Goal: Information Seeking & Learning: Learn about a topic

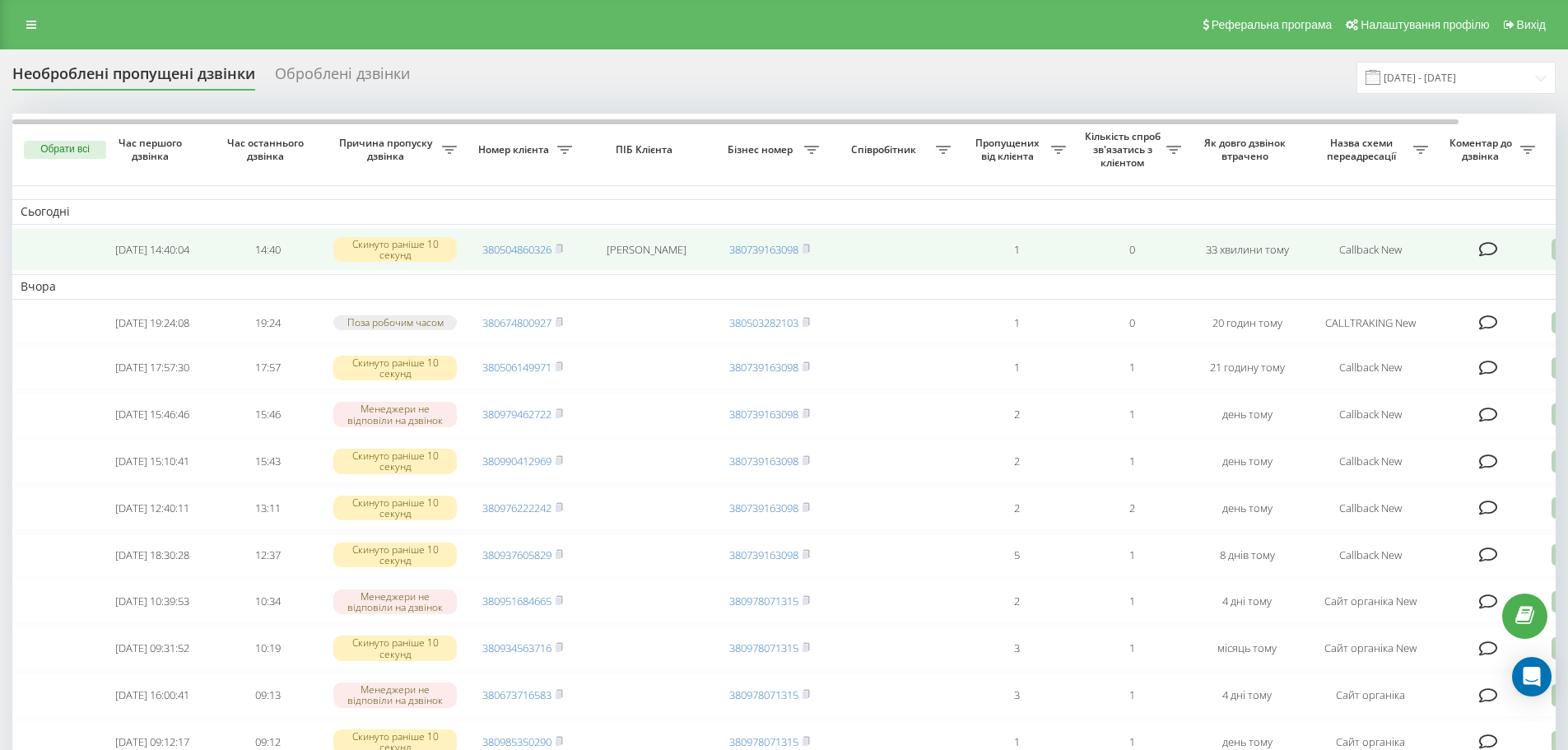
click at [1485, 255] on icon at bounding box center [1488, 249] width 19 height 17
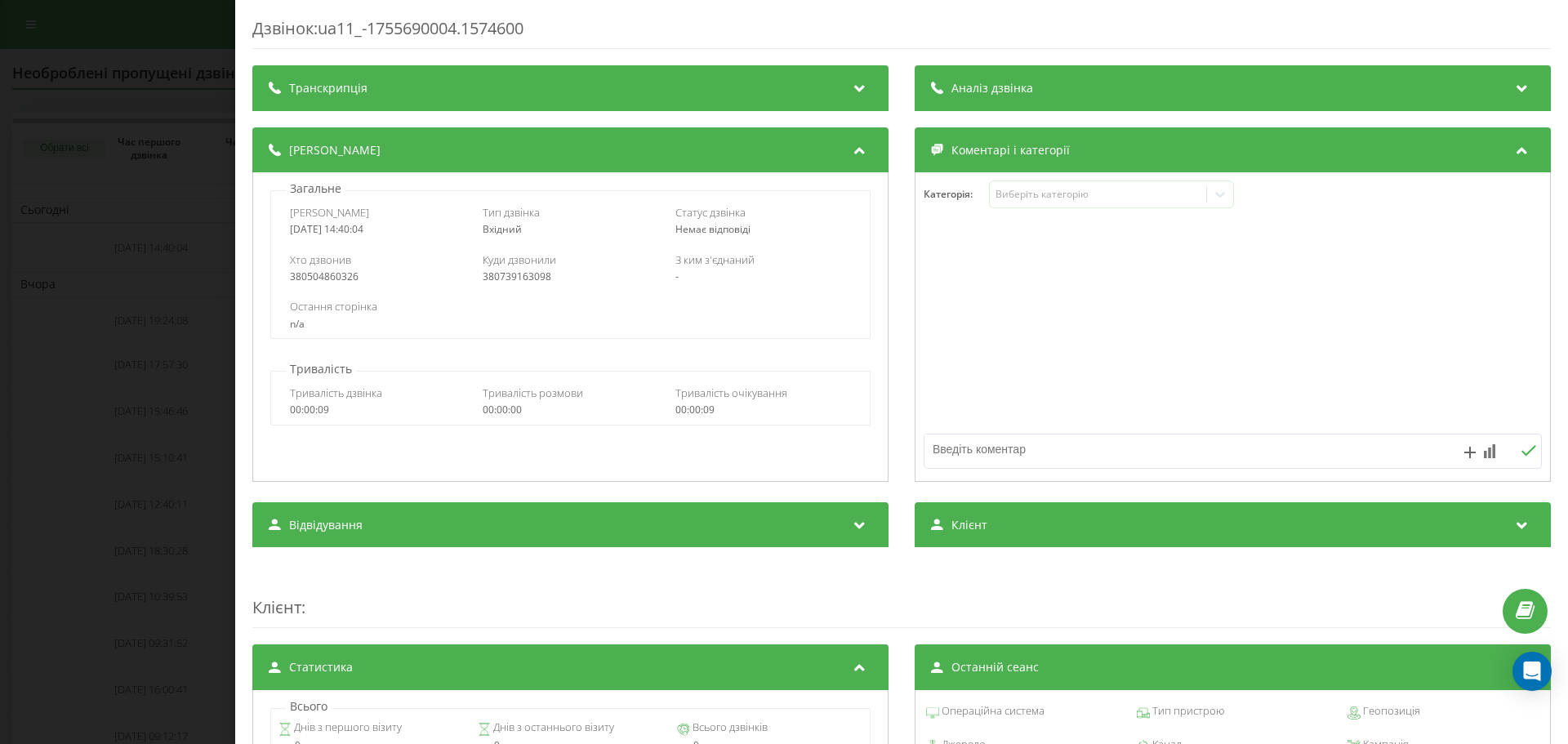
click at [182, 286] on div "Дзвінок : ua11_-1755690004.1574600 Транскрипція Для AI-аналізу майбутніх дзвінк…" at bounding box center [784, 372] width 1568 height 744
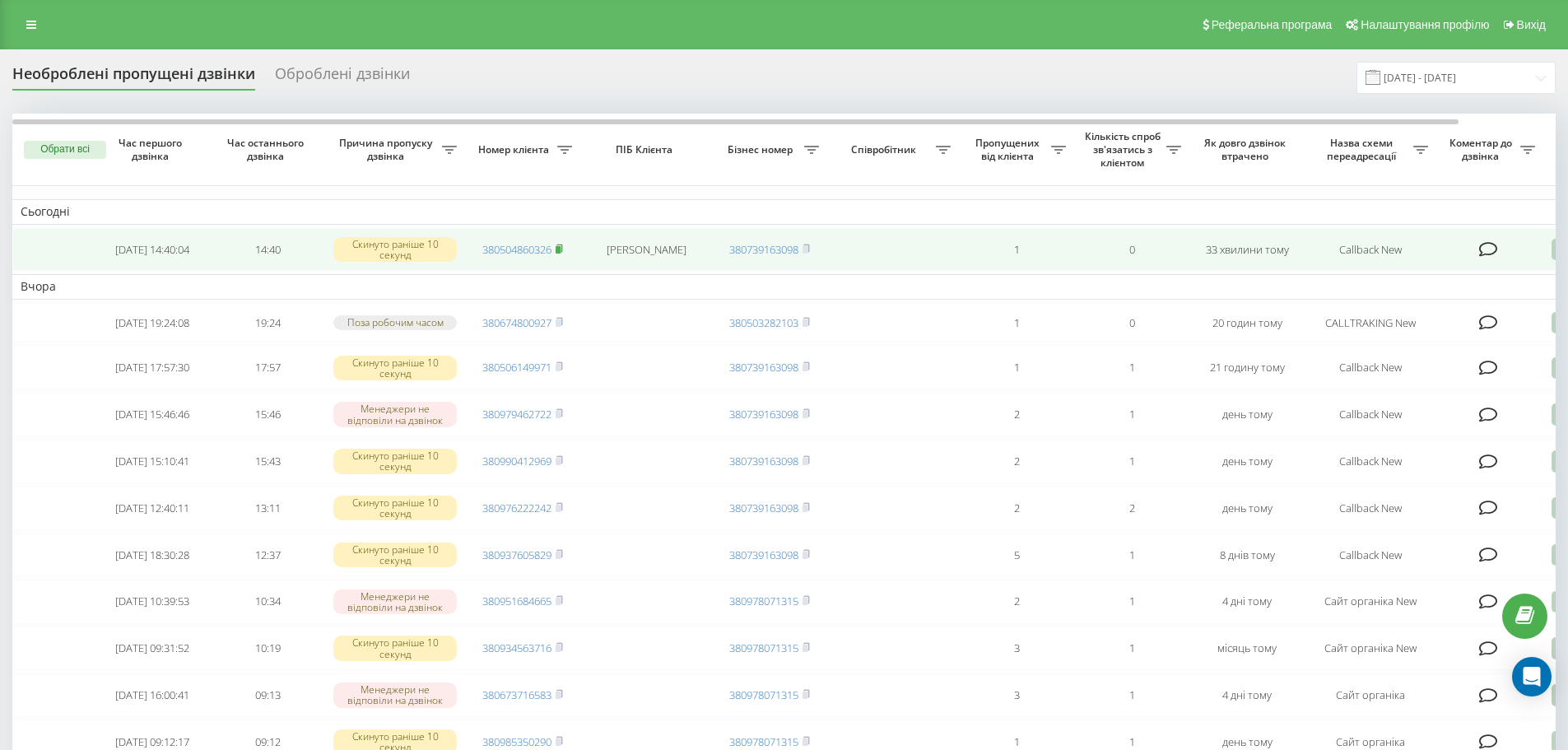
click at [561, 251] on rect at bounding box center [558, 249] width 5 height 7
click at [561, 250] on rect at bounding box center [558, 249] width 5 height 7
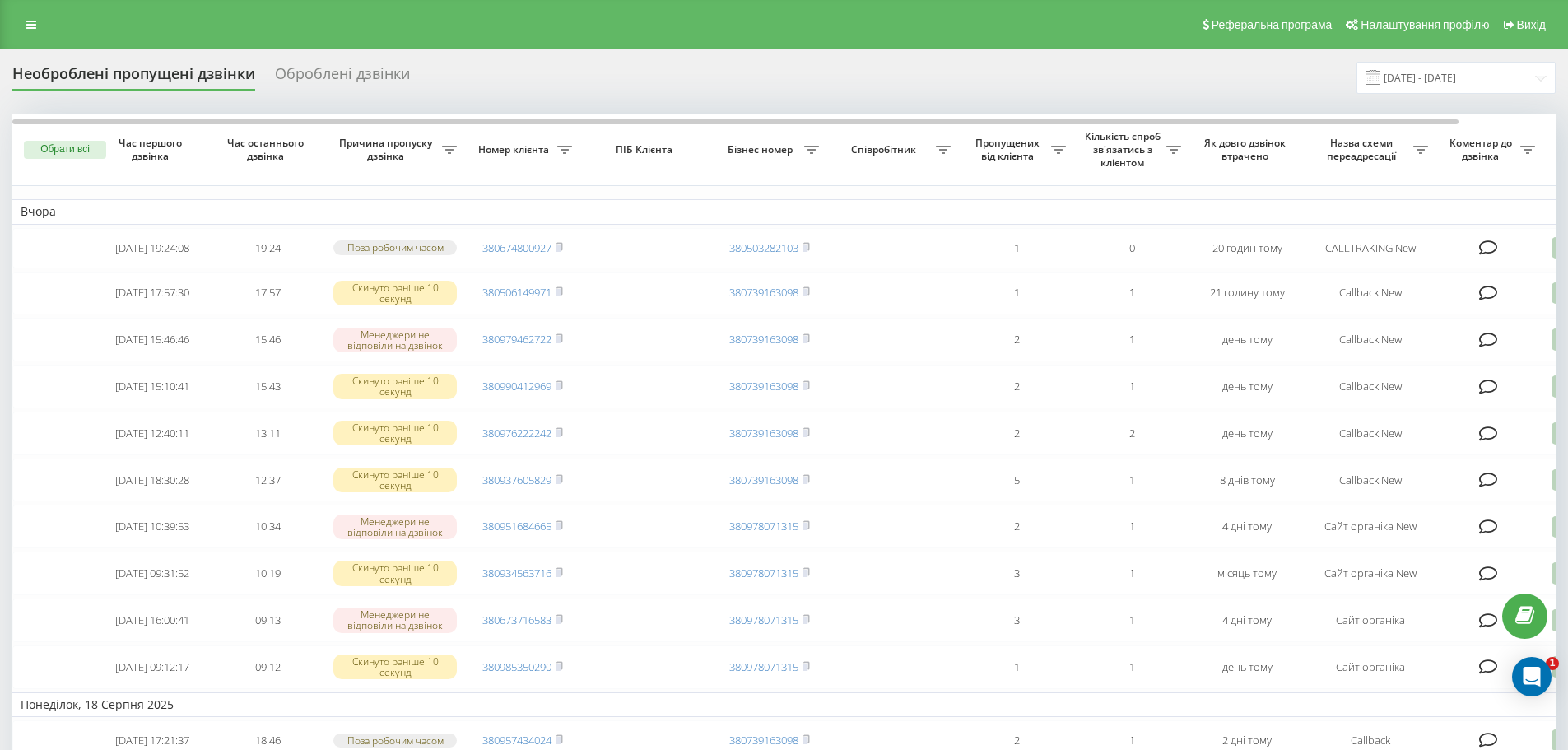
click at [338, 74] on div "Оброблені дзвінки" at bounding box center [342, 78] width 135 height 26
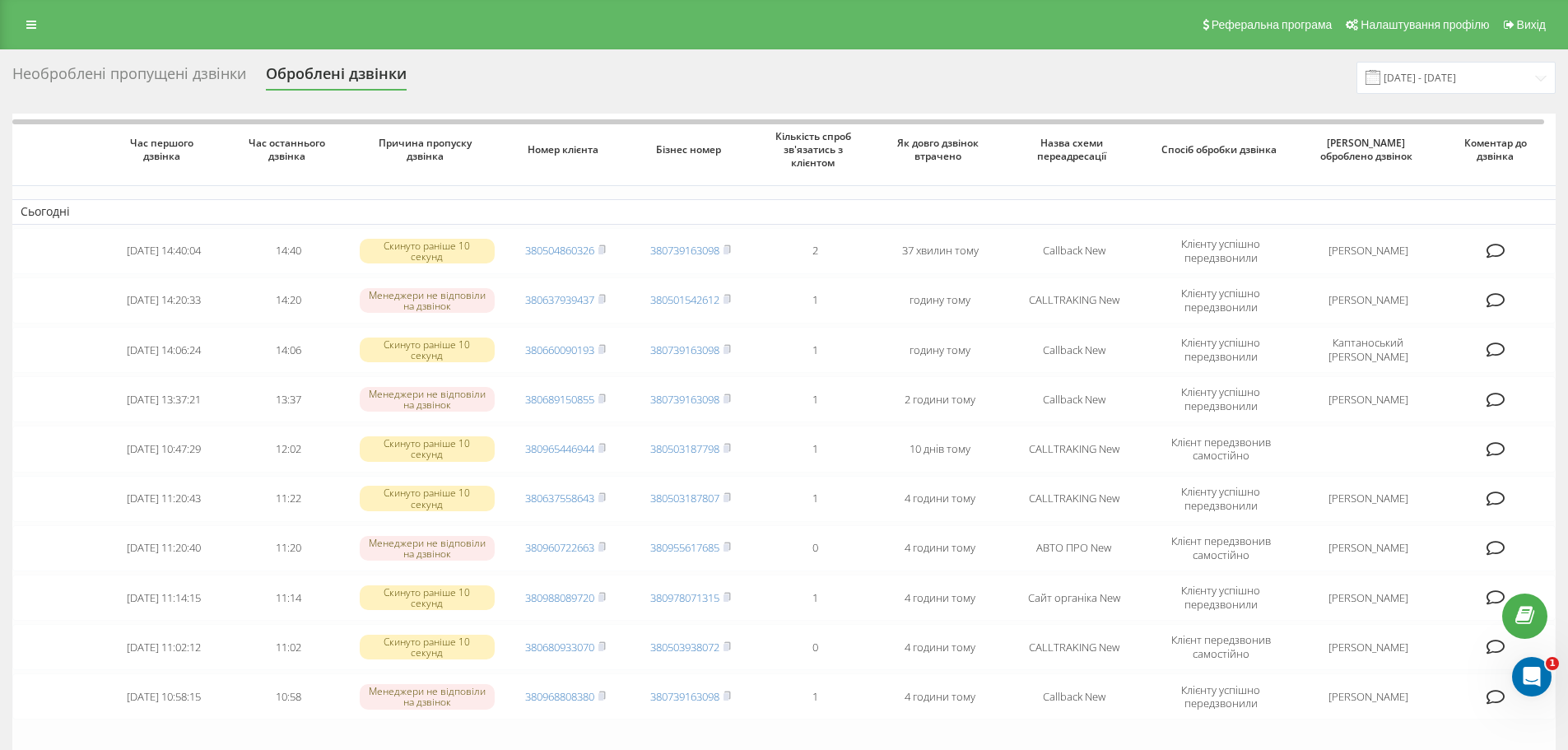
click at [167, 71] on div "Необроблені пропущені дзвінки" at bounding box center [129, 78] width 233 height 26
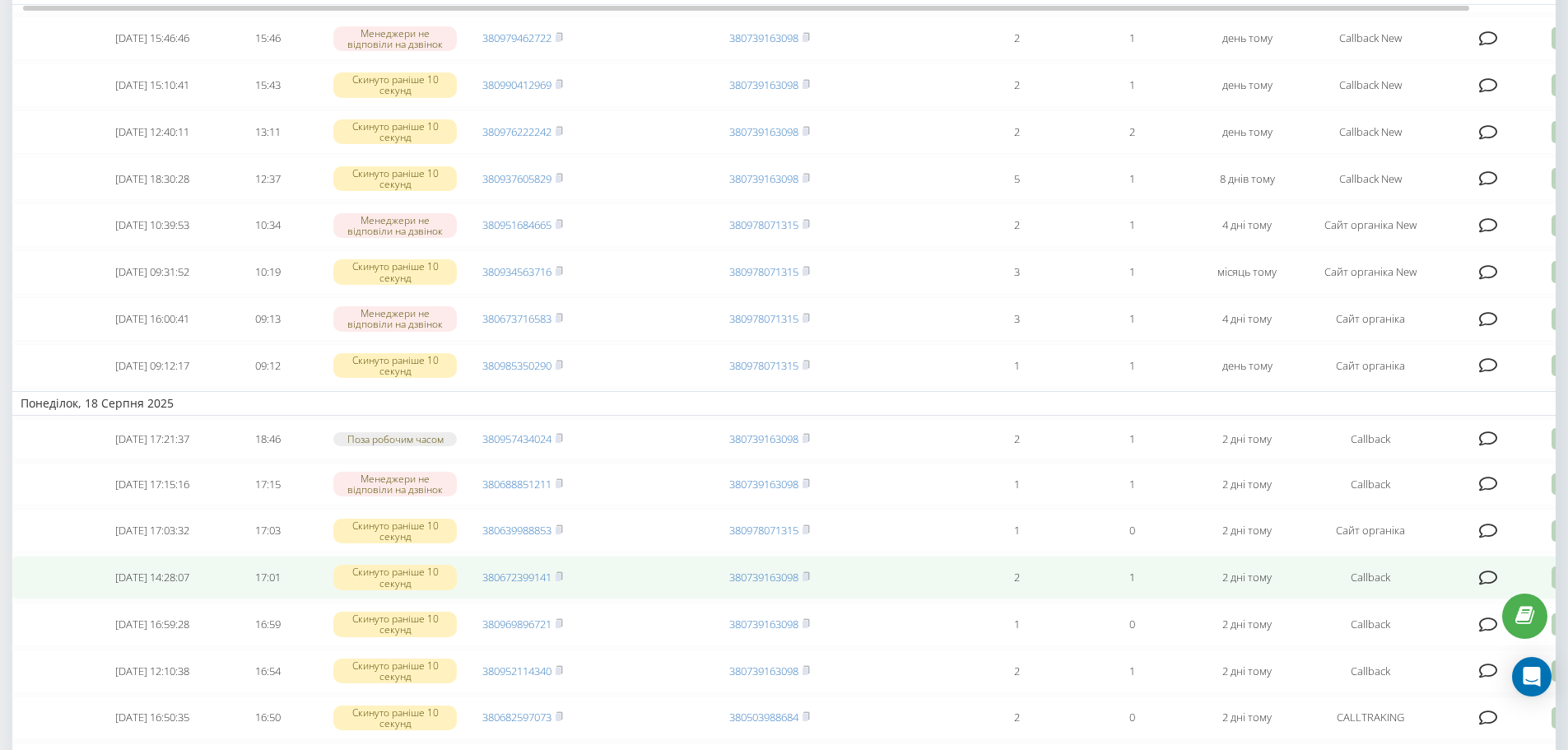
scroll to position [494, 0]
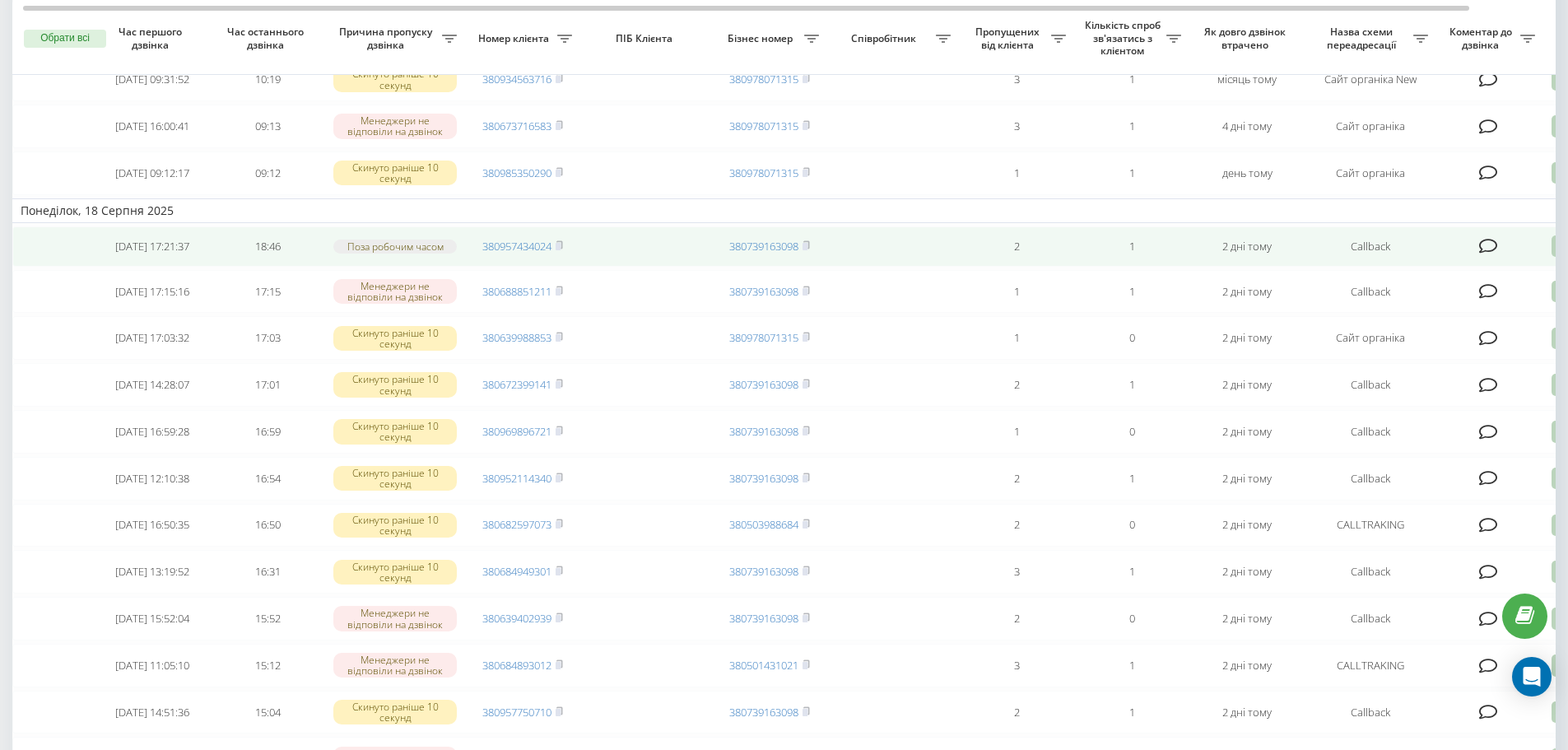
click at [1486, 254] on icon at bounding box center [1488, 246] width 19 height 17
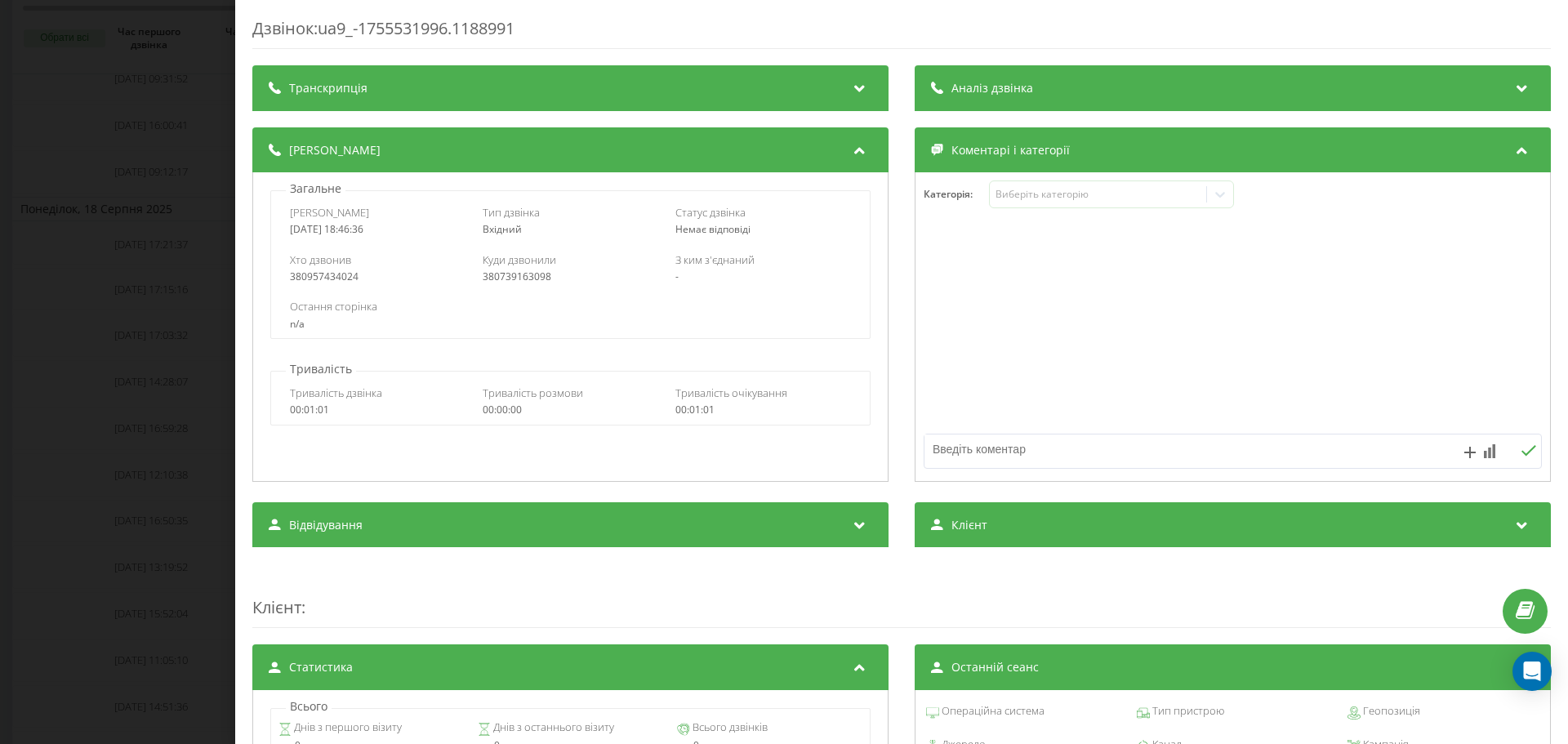
click at [91, 303] on div "Дзвінок : ua9_-1755531996.1188991 Транскрипція Для AI-аналізу майбутніх дзвінкі…" at bounding box center [784, 372] width 1568 height 744
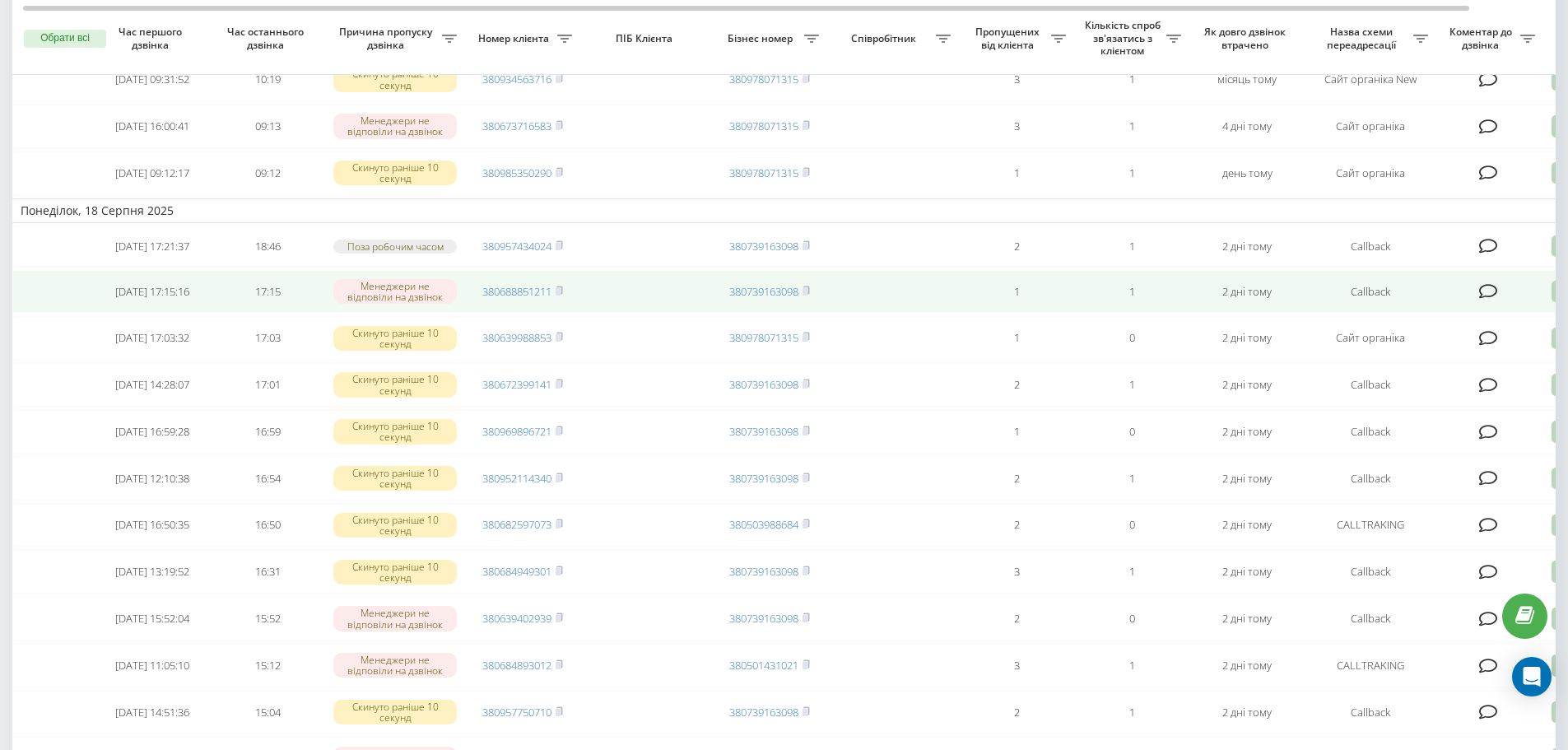
click at [1486, 300] on icon at bounding box center [1488, 291] width 19 height 17
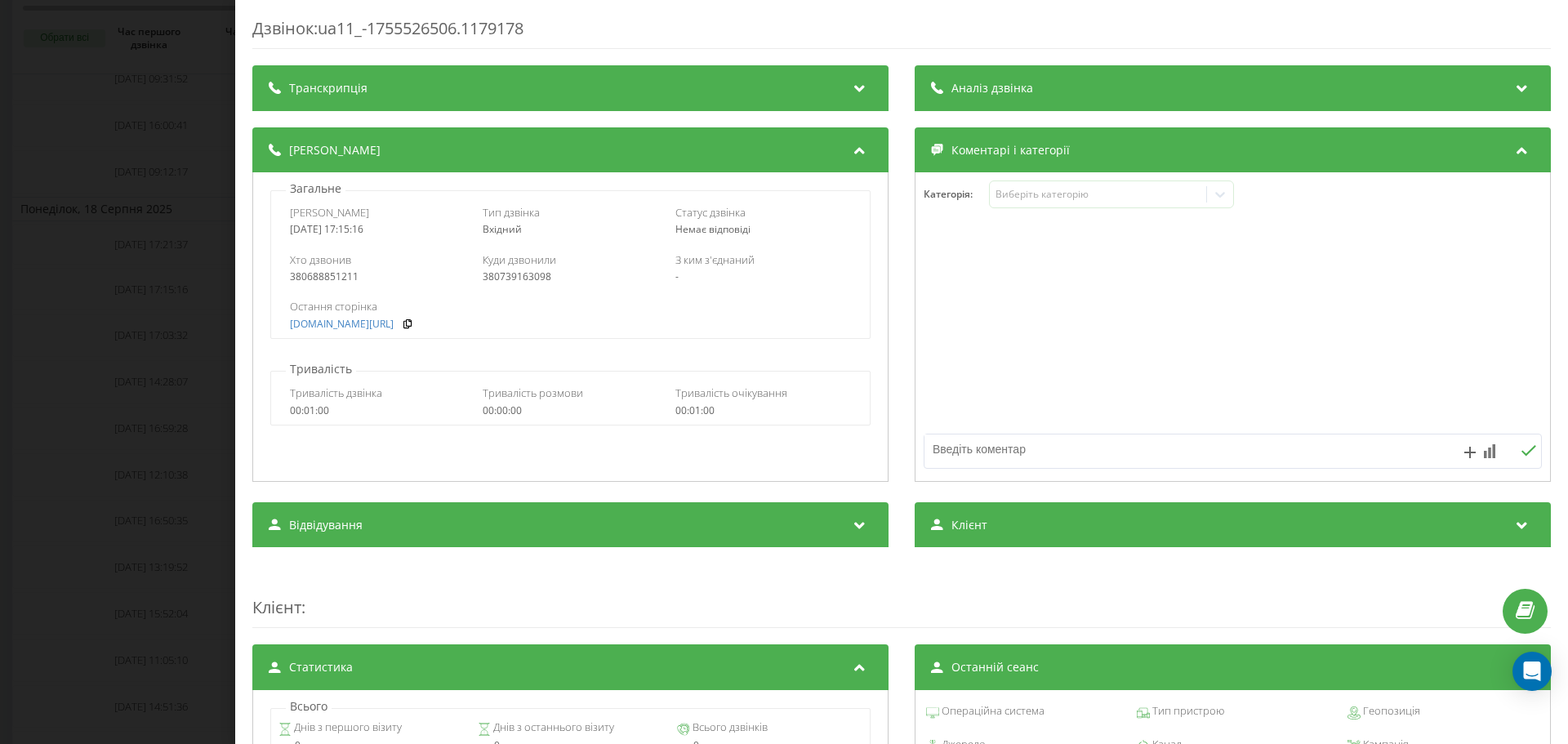
drag, startPoint x: 155, startPoint y: 432, endPoint x: 155, endPoint y: 424, distance: 8.0
click at [155, 431] on div "Дзвінок : ua11_-1755526506.1179178 Транскрипція Для AI-аналізу майбутніх дзвінк…" at bounding box center [784, 372] width 1568 height 744
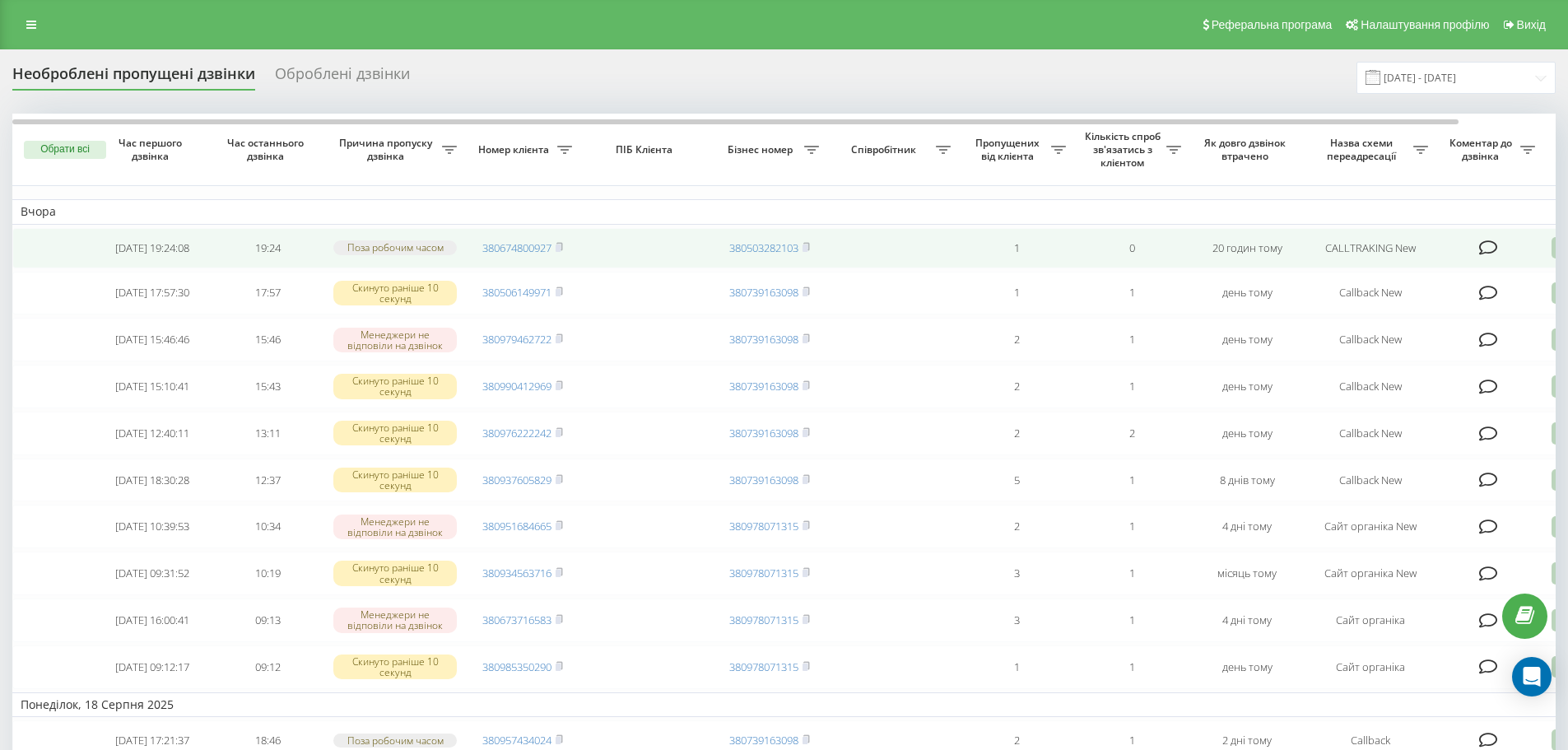
click at [1490, 245] on icon at bounding box center [1488, 248] width 19 height 17
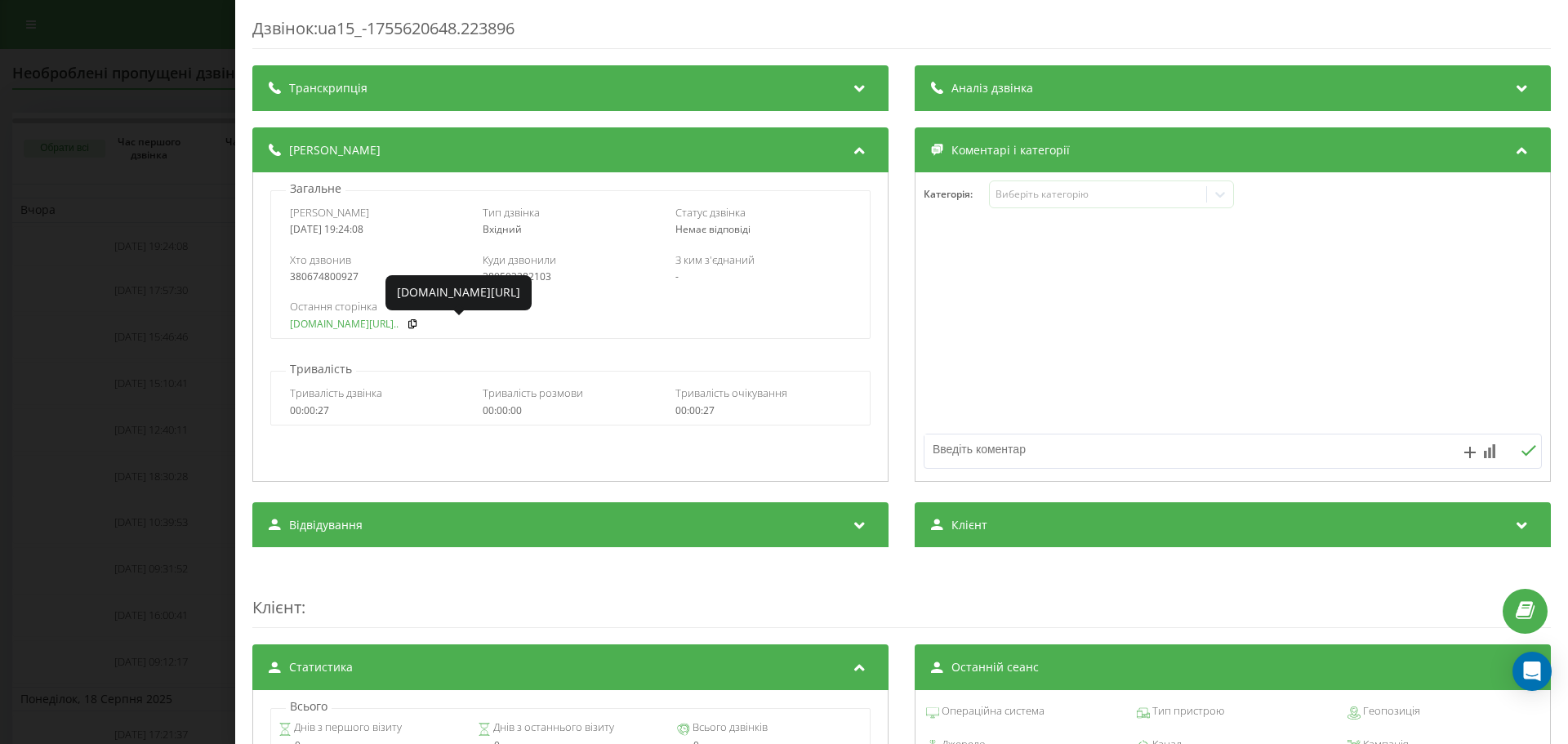
click at [317, 327] on link "fix-parts.in.ua/dvigun-o..." at bounding box center [344, 324] width 109 height 11
click at [31, 156] on div "Дзвінок : ua15_-1755620648.223896 Транскрипція Для AI-аналізу майбутніх дзвінкі…" at bounding box center [784, 372] width 1568 height 744
